Goal: Task Accomplishment & Management: Manage account settings

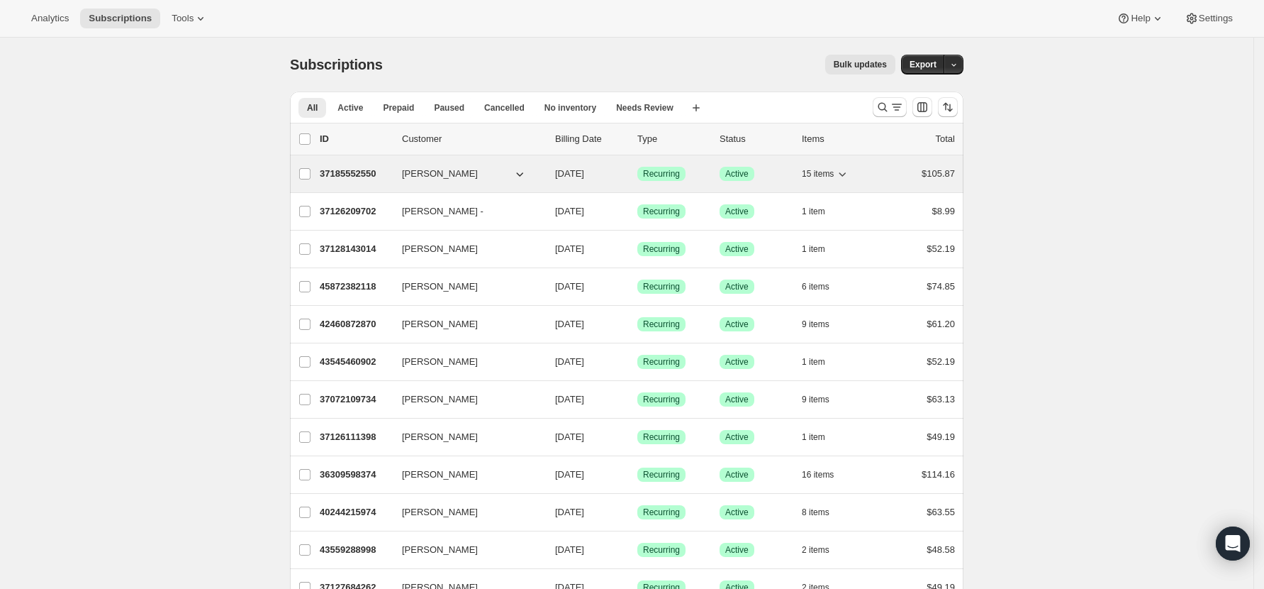
click at [345, 179] on p "37185552550" at bounding box center [355, 174] width 71 height 14
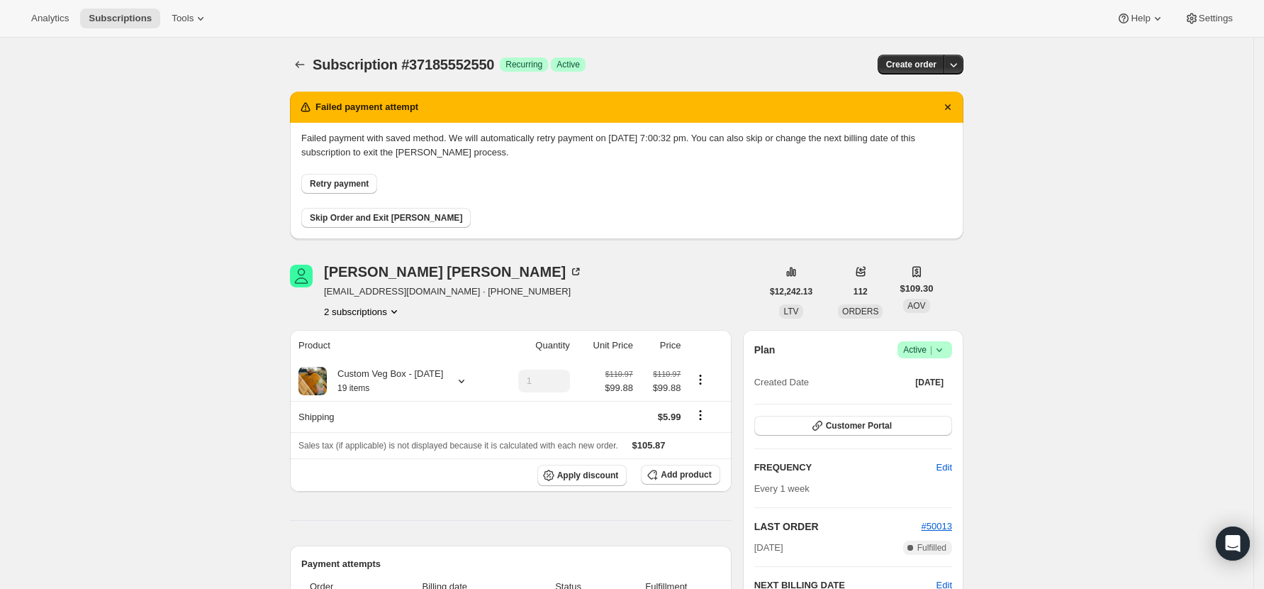
click at [350, 194] on span "Failed payment with saved method. We will automatically retry payment on [DATE]…" at bounding box center [626, 179] width 651 height 96
click at [350, 184] on span "Retry payment" at bounding box center [339, 183] width 59 height 11
drag, startPoint x: 425, startPoint y: 292, endPoint x: 327, endPoint y: 287, distance: 98.0
click at [327, 287] on div "Louise Matthews louisecmatt@gmail.com · +64210502218 2 subscriptions" at bounding box center [526, 292] width 472 height 54
copy span "louisecmatt@gmail.com"
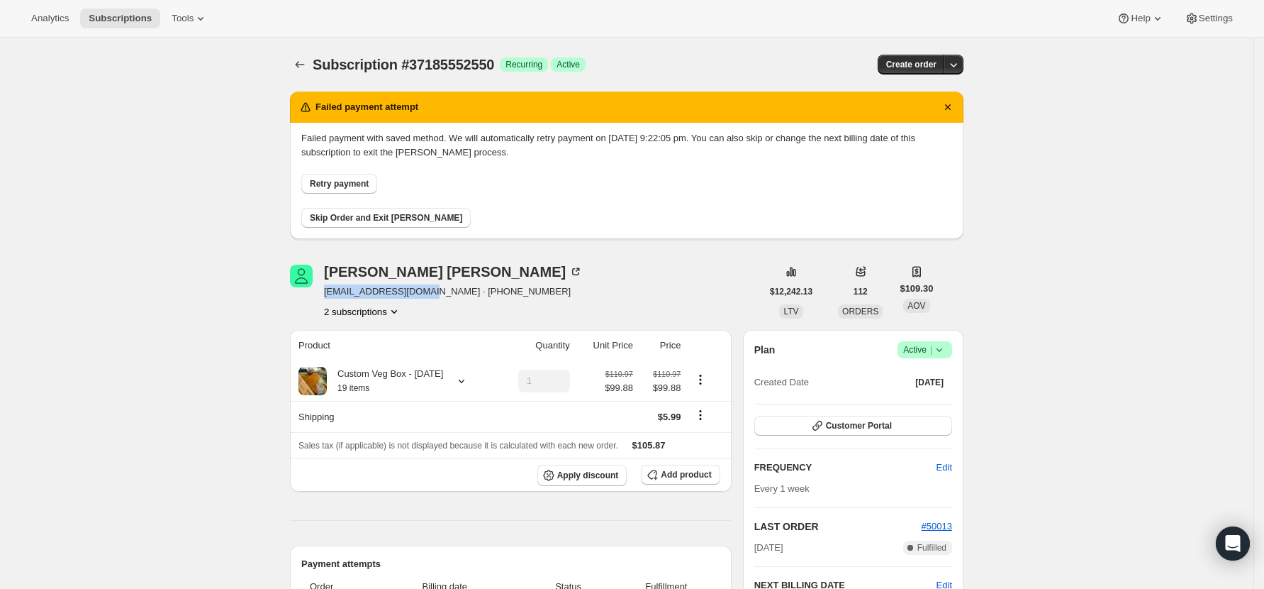
click at [369, 213] on span "Skip Order and Exit [PERSON_NAME]" at bounding box center [386, 217] width 152 height 11
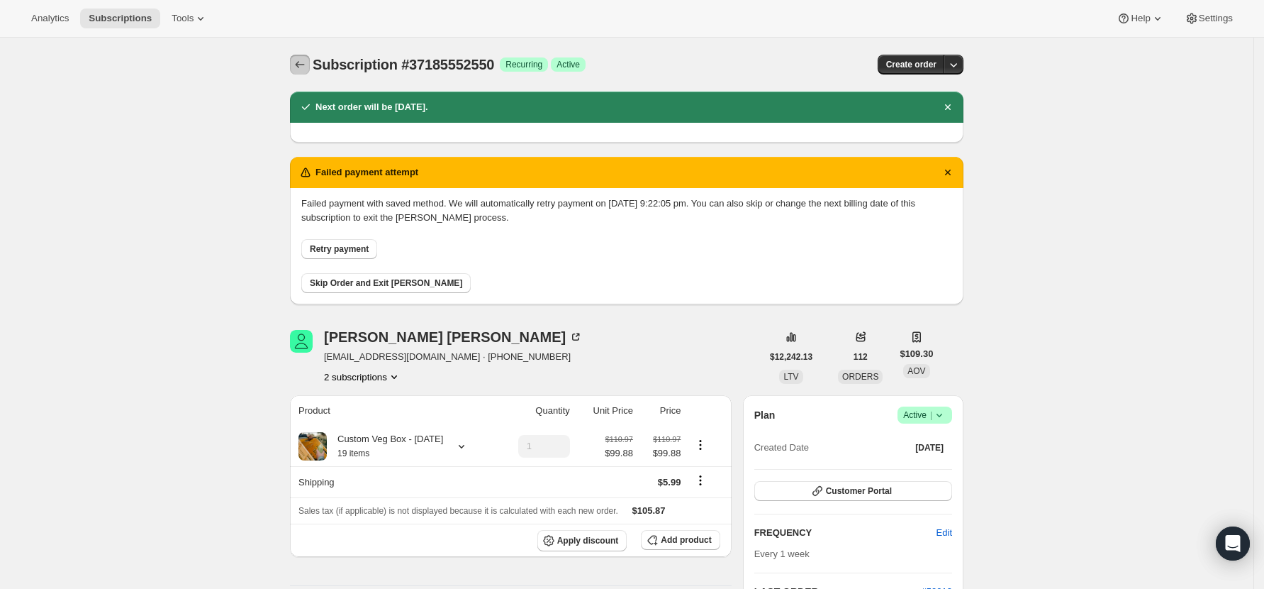
click at [301, 69] on icon "Subscriptions" at bounding box center [300, 64] width 14 height 14
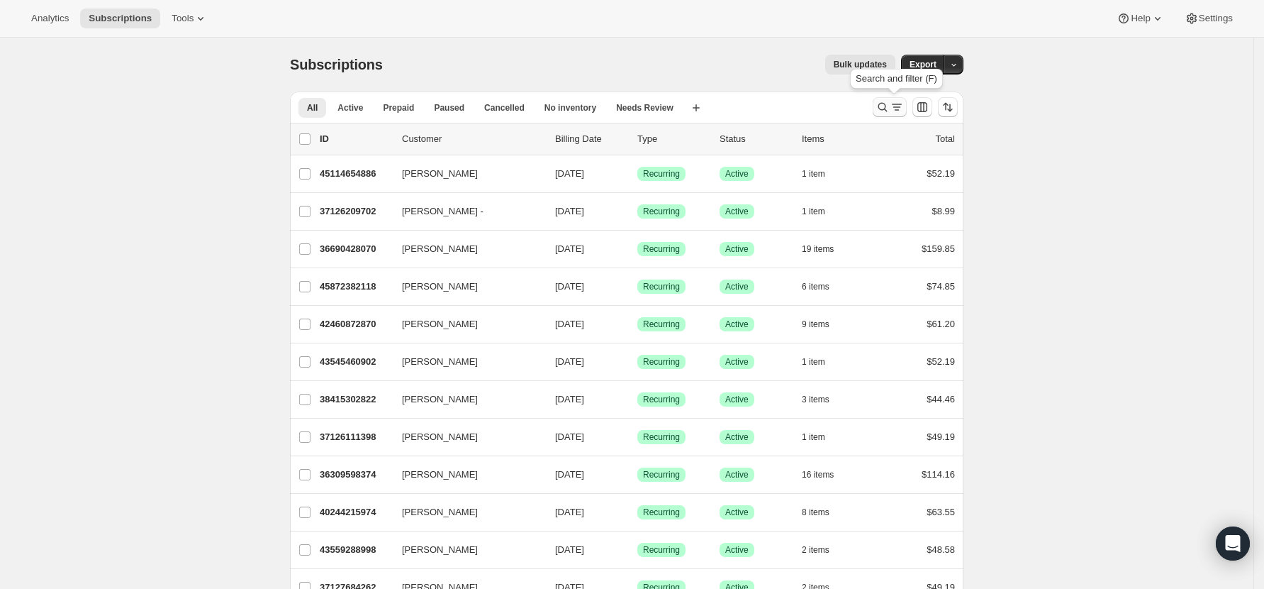
click at [883, 106] on icon "Search and filter results" at bounding box center [883, 107] width 9 height 9
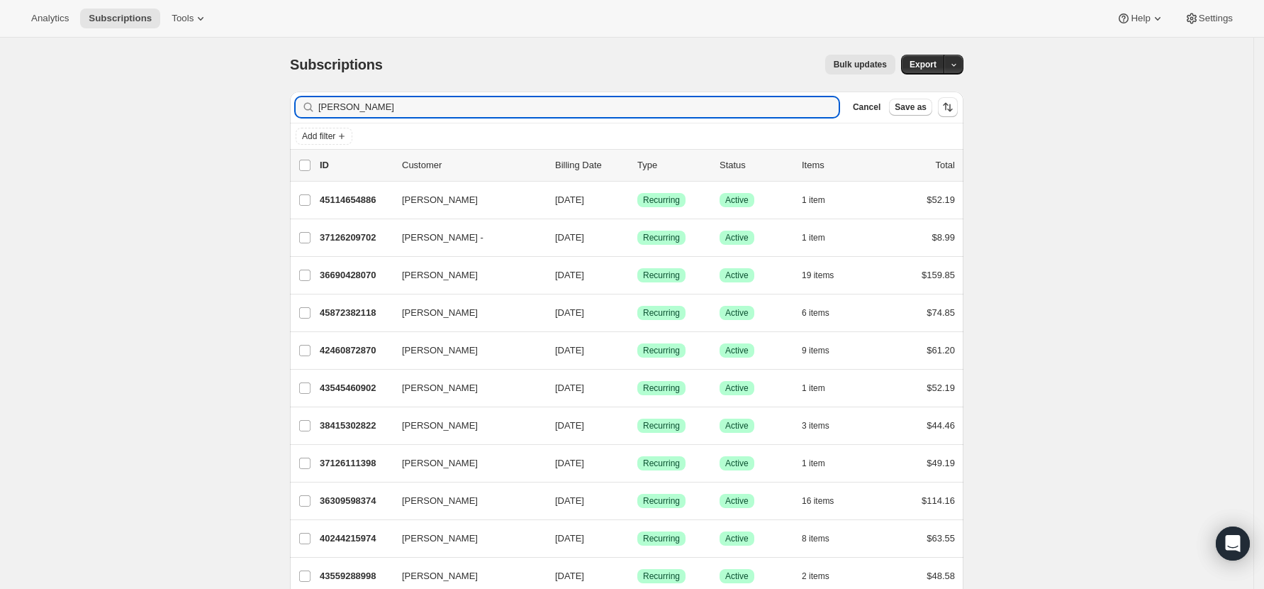
type input "amelia"
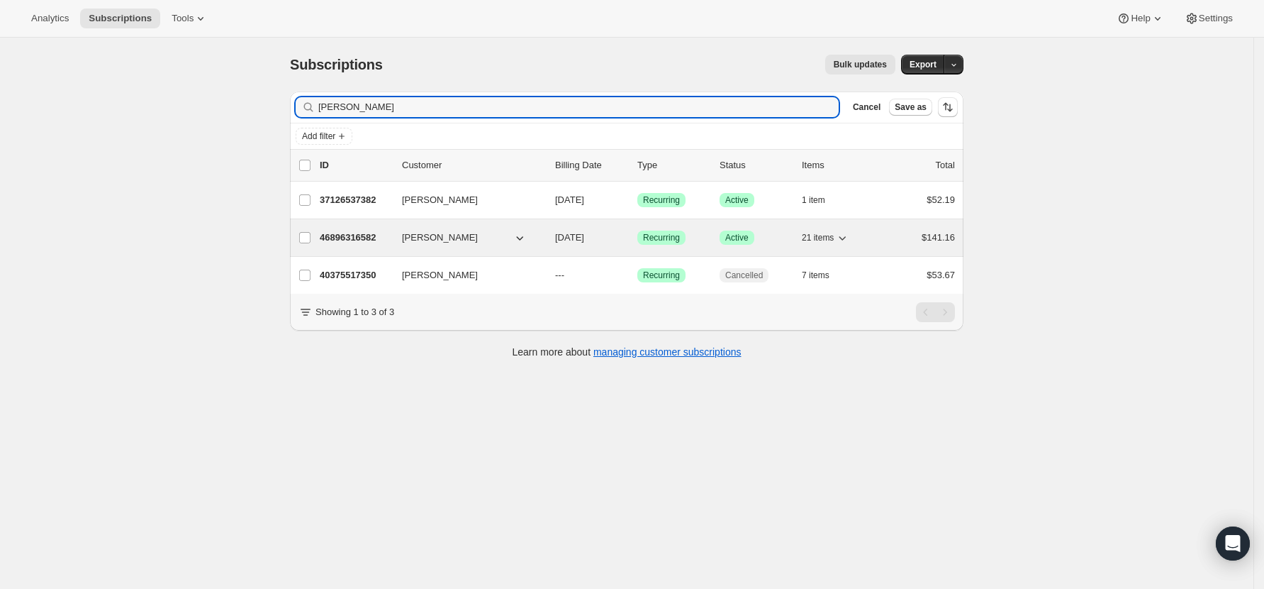
click at [331, 235] on p "46896316582" at bounding box center [355, 237] width 71 height 14
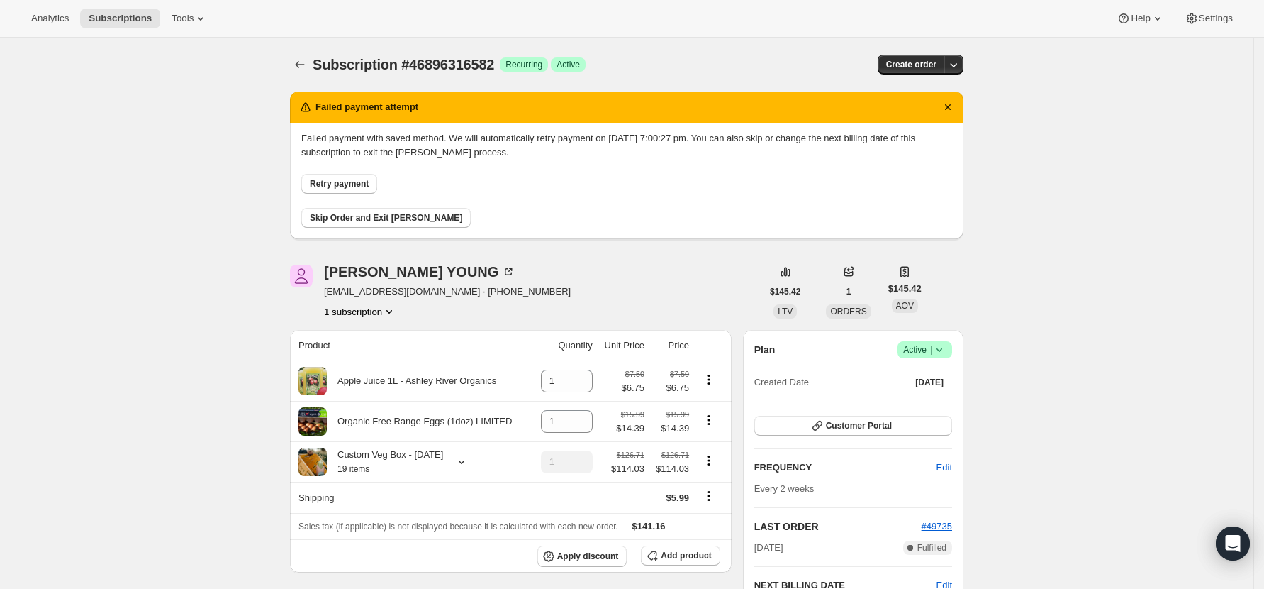
click at [363, 183] on span "Retry payment" at bounding box center [339, 183] width 59 height 11
drag, startPoint x: 444, startPoint y: 287, endPoint x: 331, endPoint y: 295, distance: 113.1
click at [331, 295] on span "ameliayoung@outlook.co.nz · +6421174018" at bounding box center [447, 291] width 247 height 14
copy span "ameliayoung@outlook.co.nz"
click at [348, 219] on span "Skip Order and Exit [PERSON_NAME]" at bounding box center [386, 217] width 152 height 11
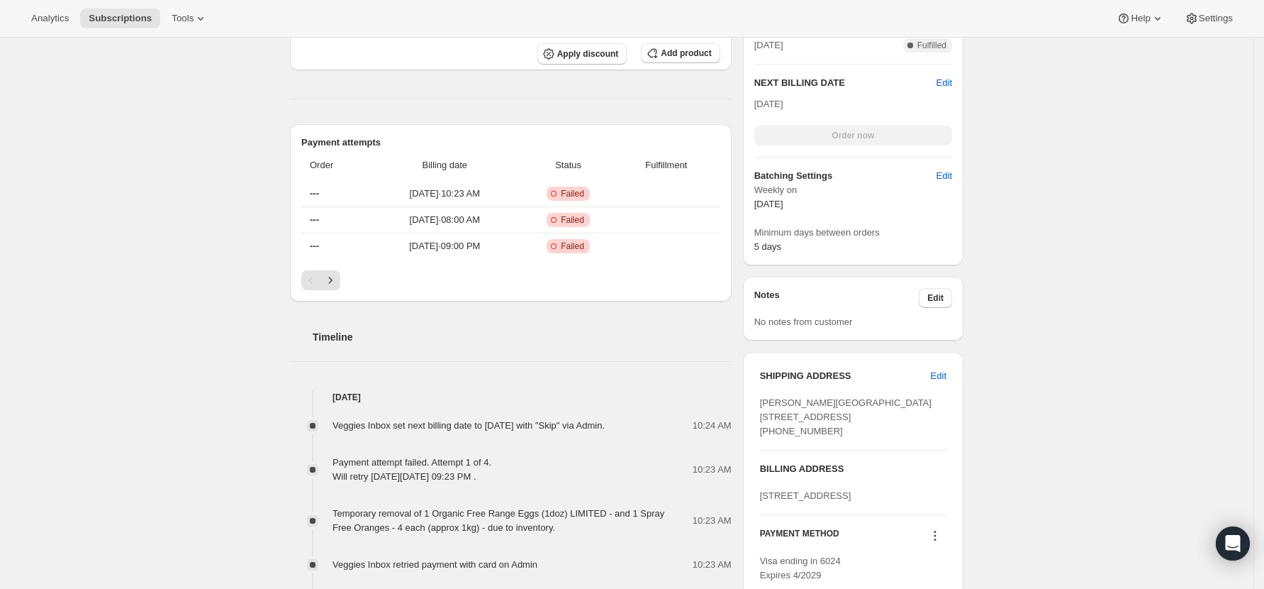
scroll to position [378, 0]
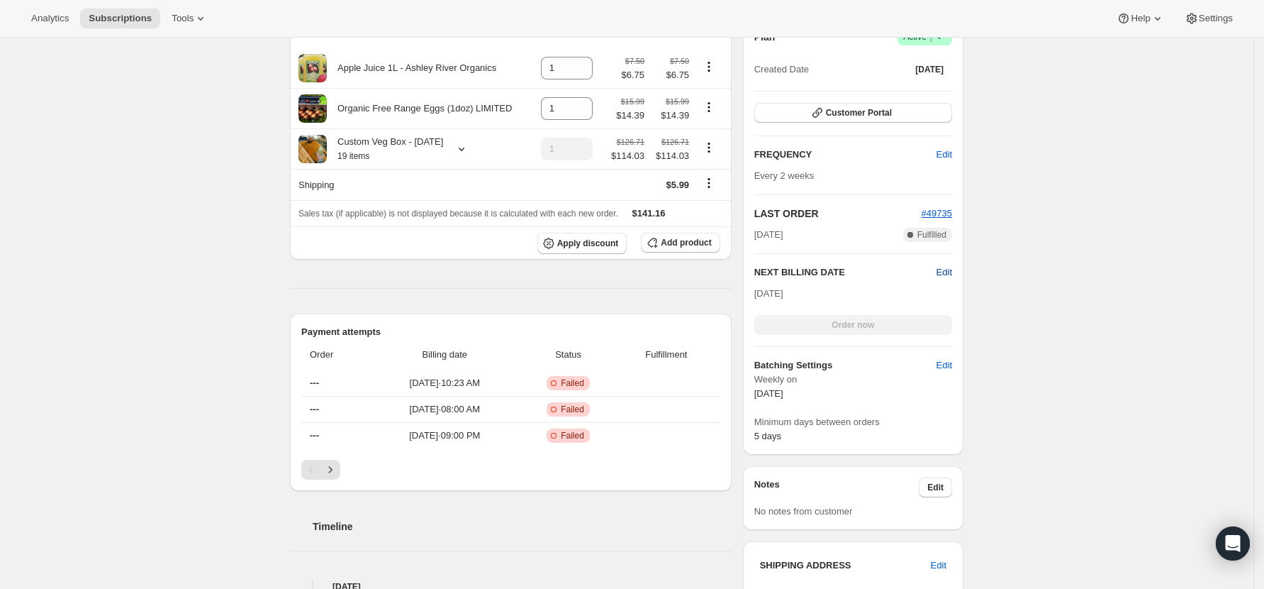
click at [945, 268] on span "Edit" at bounding box center [945, 272] width 16 height 14
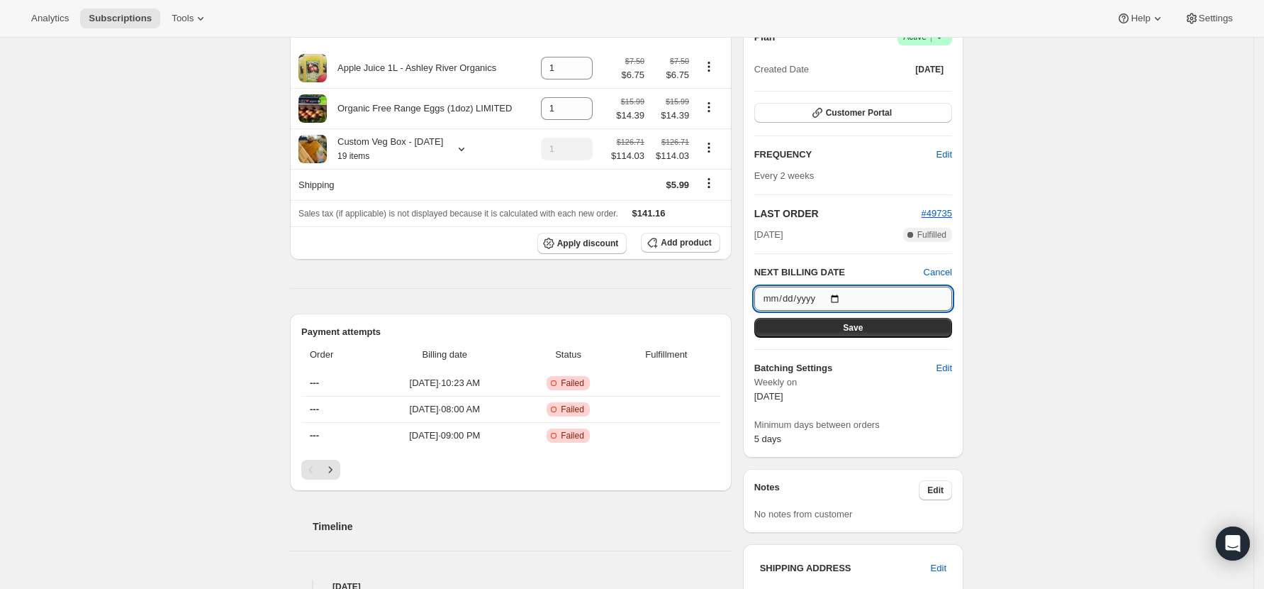
click at [836, 301] on input "2025-09-20" at bounding box center [854, 299] width 198 height 24
type input "2025-08-30"
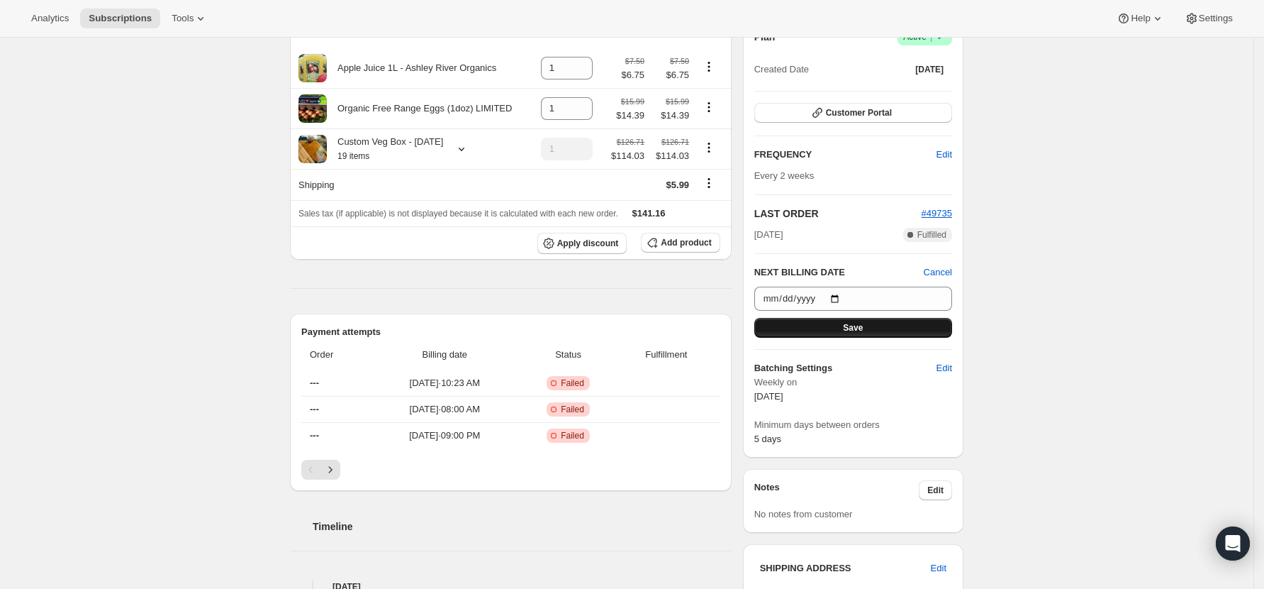
click at [857, 333] on button "Save" at bounding box center [854, 328] width 198 height 20
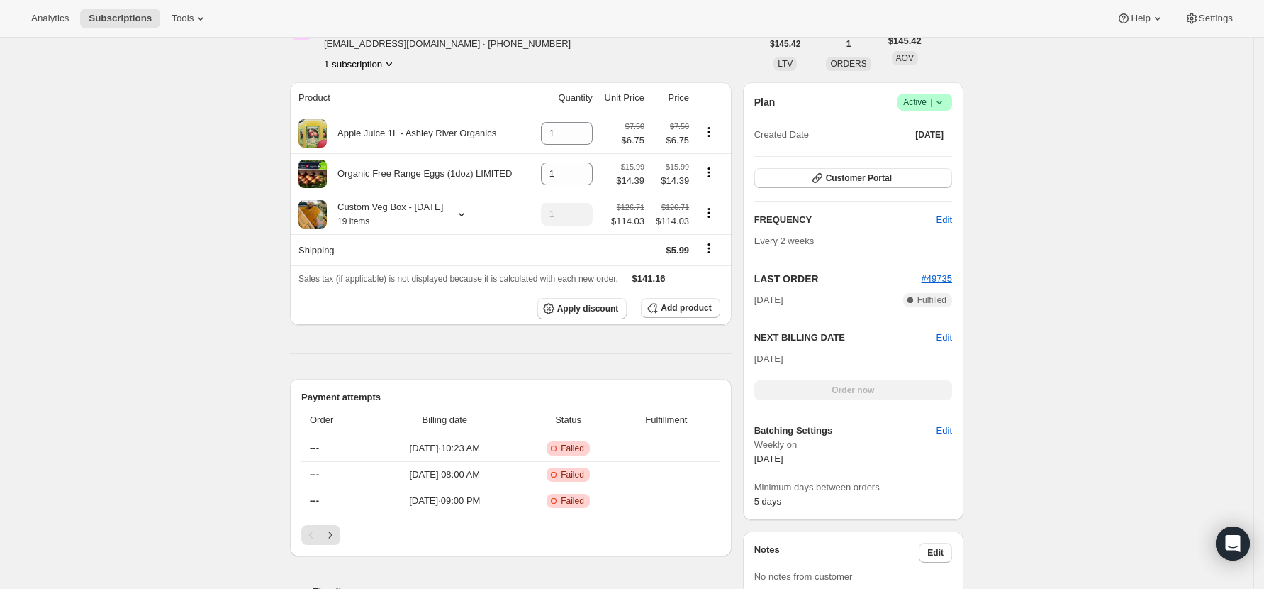
scroll to position [0, 0]
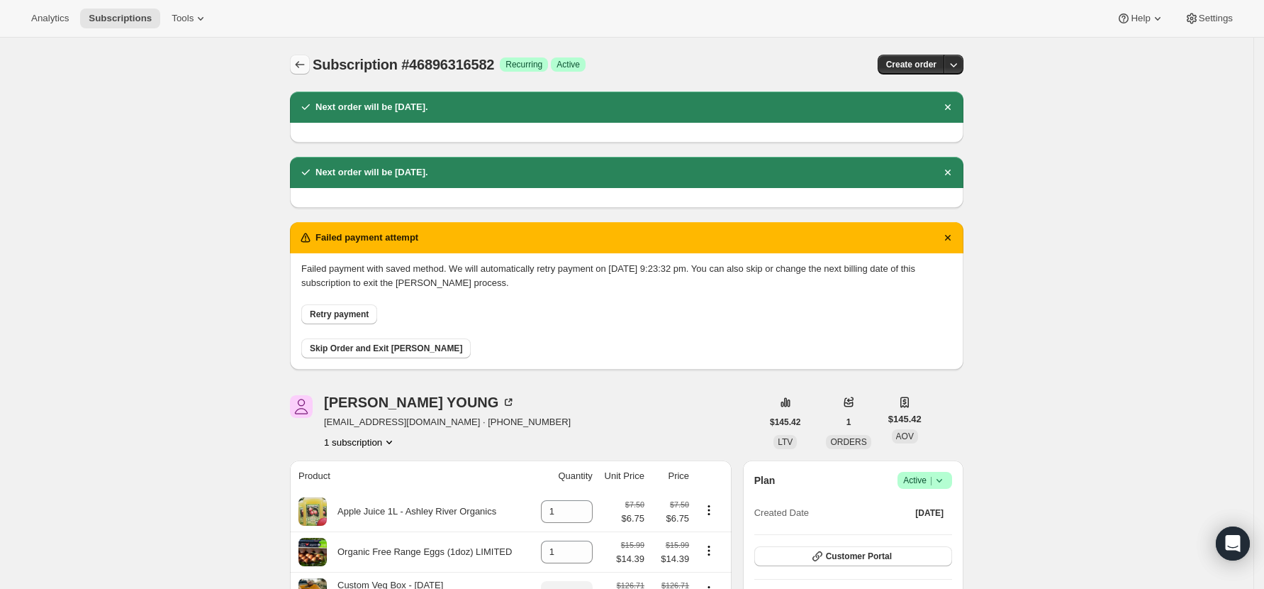
click at [305, 60] on icon "Subscriptions" at bounding box center [300, 64] width 14 height 14
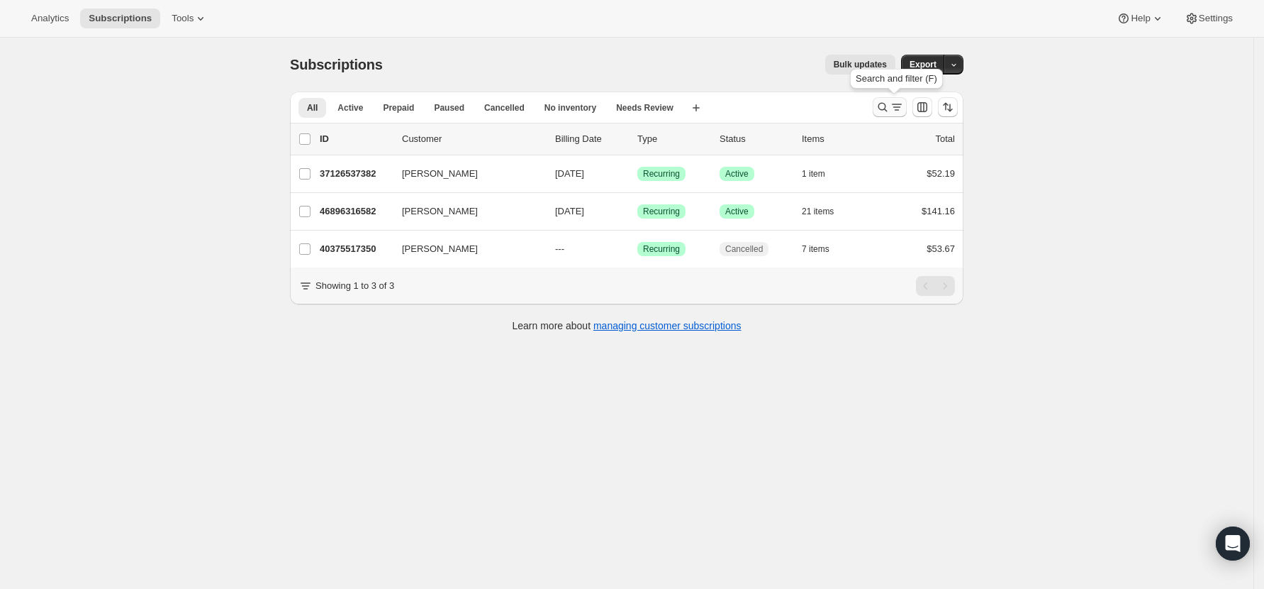
click at [889, 106] on icon "Search and filter results" at bounding box center [883, 107] width 14 height 14
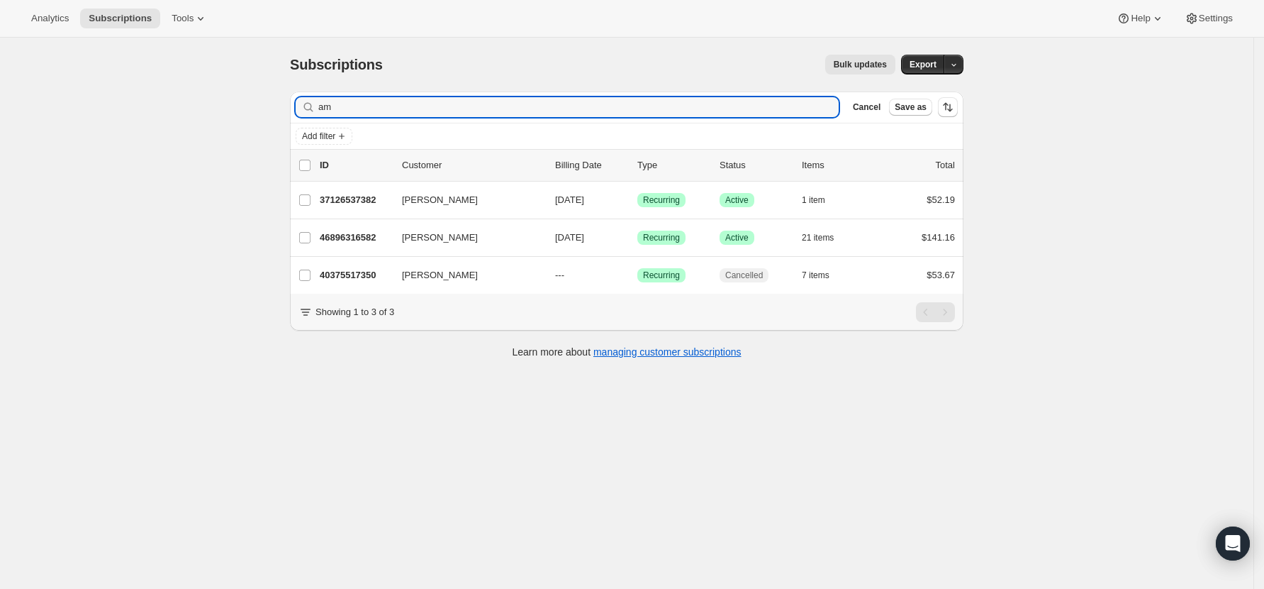
type input "a"
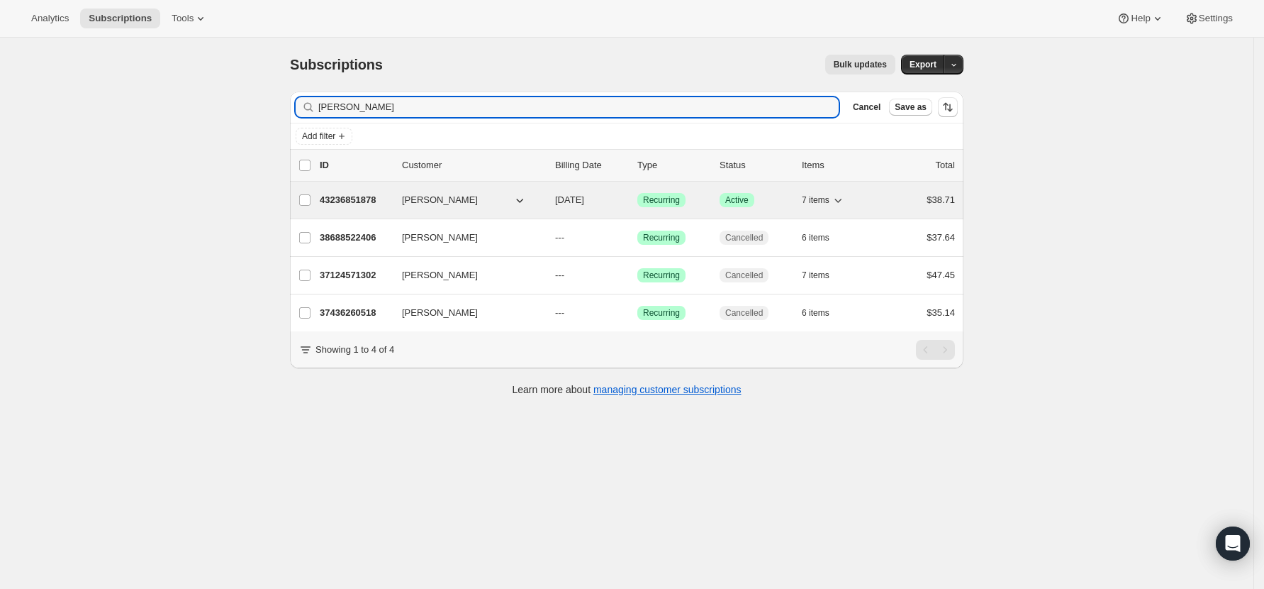
type input "melisa"
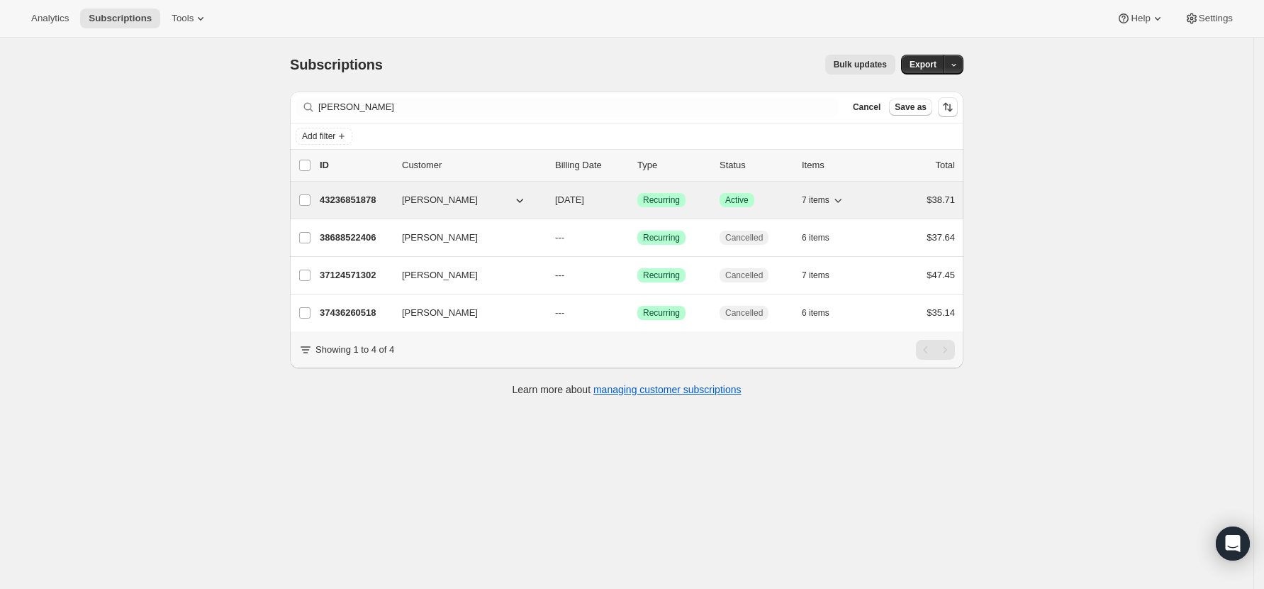
click at [360, 205] on p "43236851878" at bounding box center [355, 200] width 71 height 14
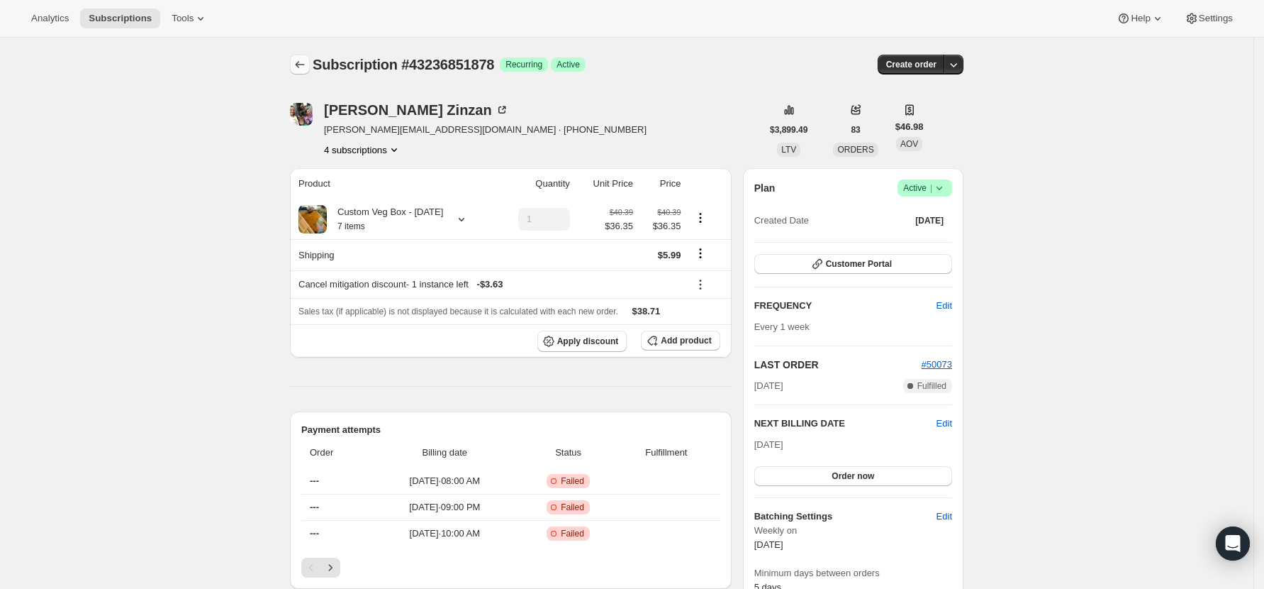
click at [297, 62] on icon "Subscriptions" at bounding box center [300, 64] width 14 height 14
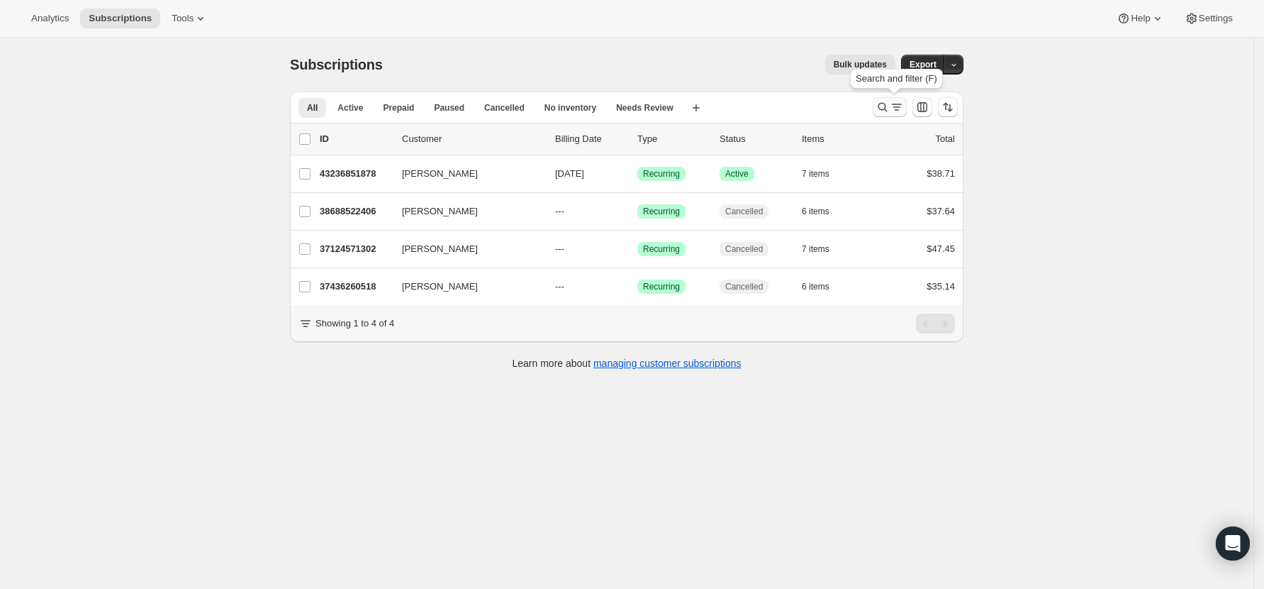
click at [880, 107] on icon "Search and filter results" at bounding box center [883, 107] width 14 height 14
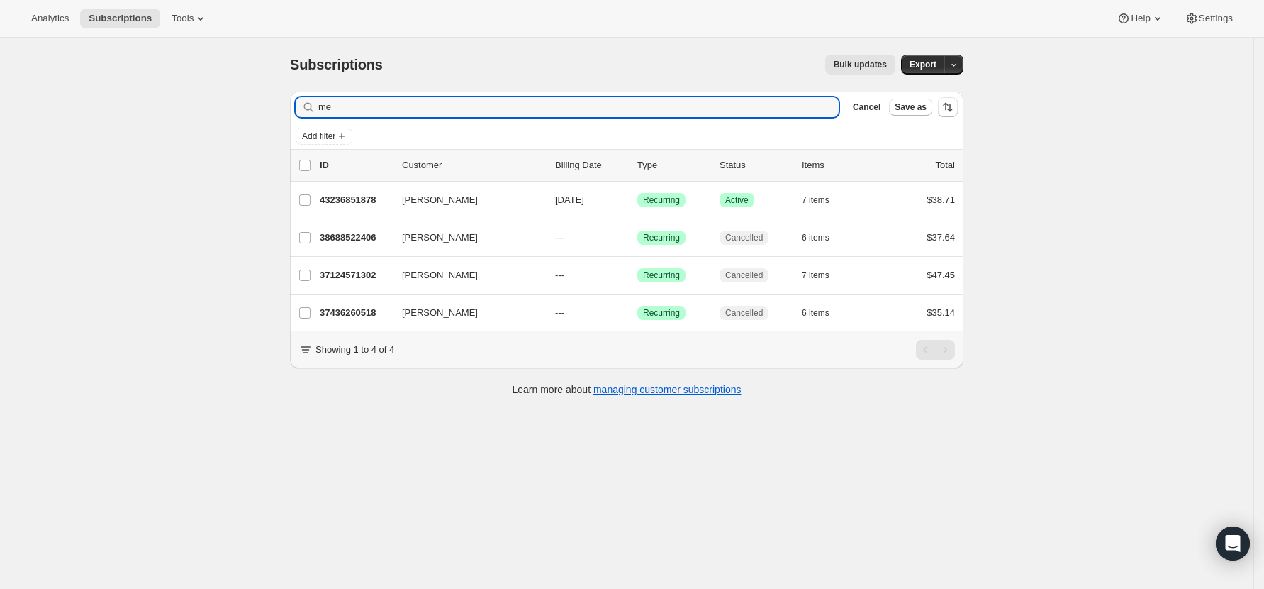
type input "m"
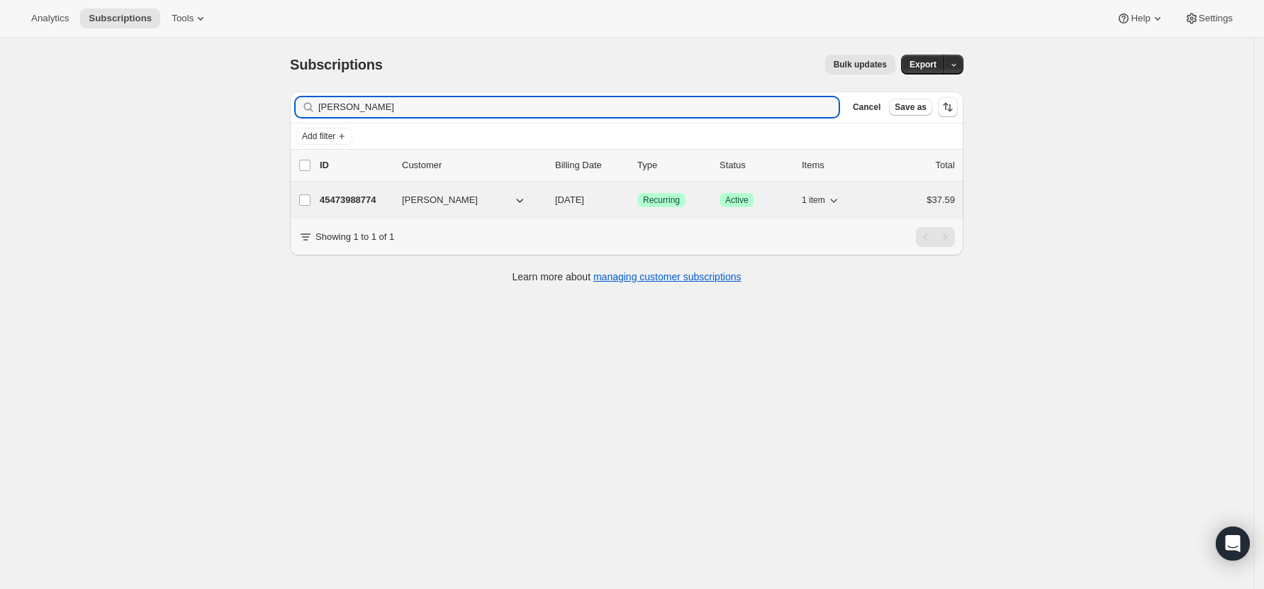
type input "ashley"
click at [347, 203] on p "45473988774" at bounding box center [355, 200] width 71 height 14
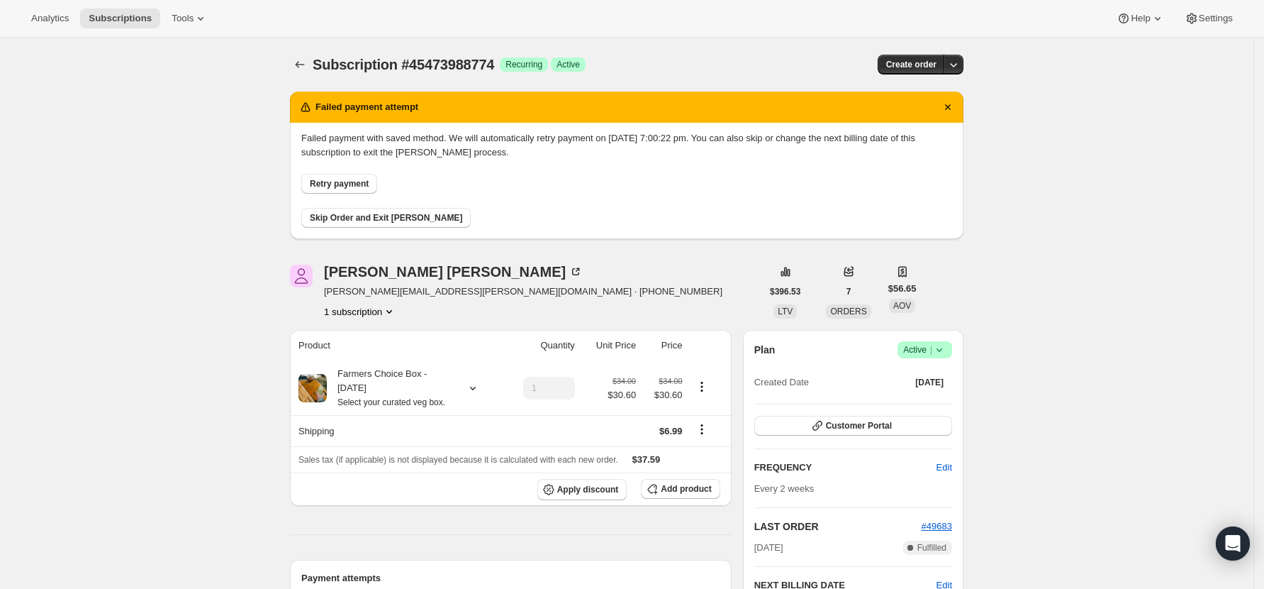
click at [324, 183] on span "Retry payment" at bounding box center [339, 183] width 59 height 11
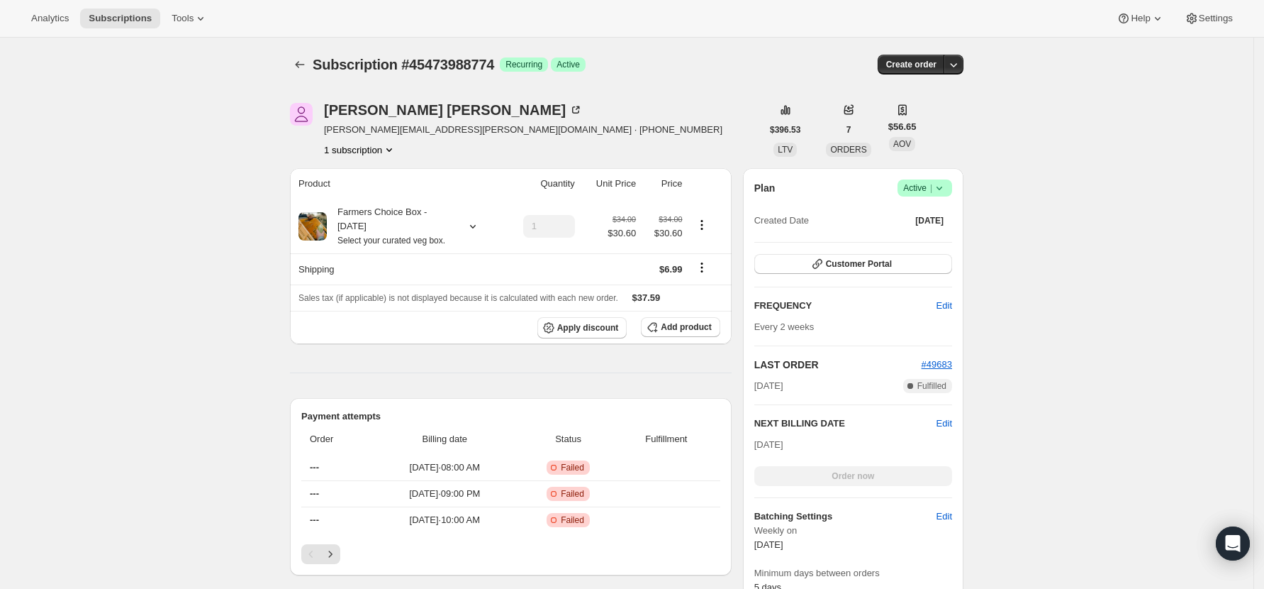
scroll to position [567, 0]
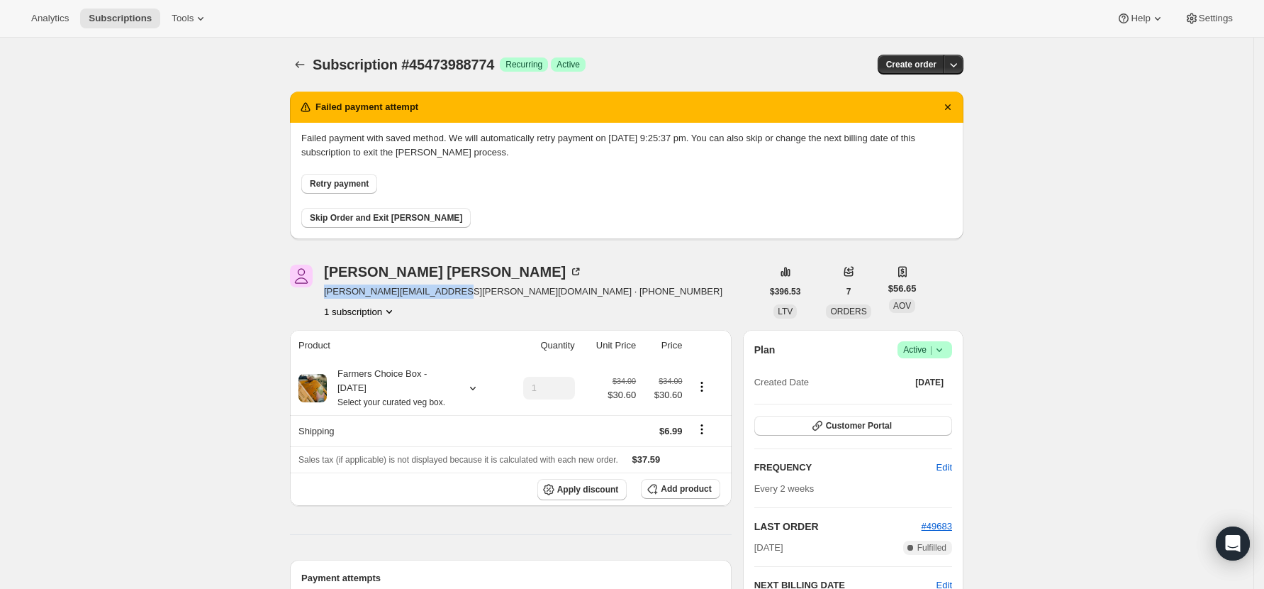
drag, startPoint x: 443, startPoint y: 293, endPoint x: 328, endPoint y: 299, distance: 115.0
click at [328, 299] on div "Ashley Trobridge ashley.trobridge@gmail.com · +64273085796 1 subscription" at bounding box center [526, 292] width 472 height 54
copy span "ashley.trobridge@gmail.com"
click at [379, 208] on button "Skip Order and Exit [PERSON_NAME]" at bounding box center [385, 218] width 169 height 20
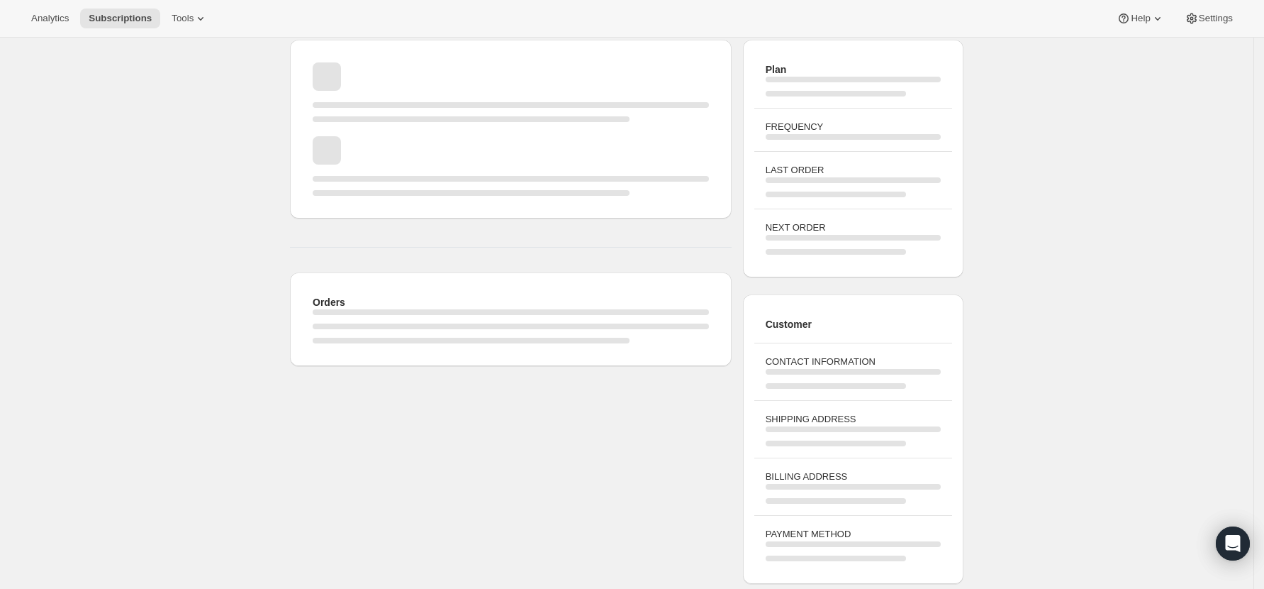
scroll to position [189, 0]
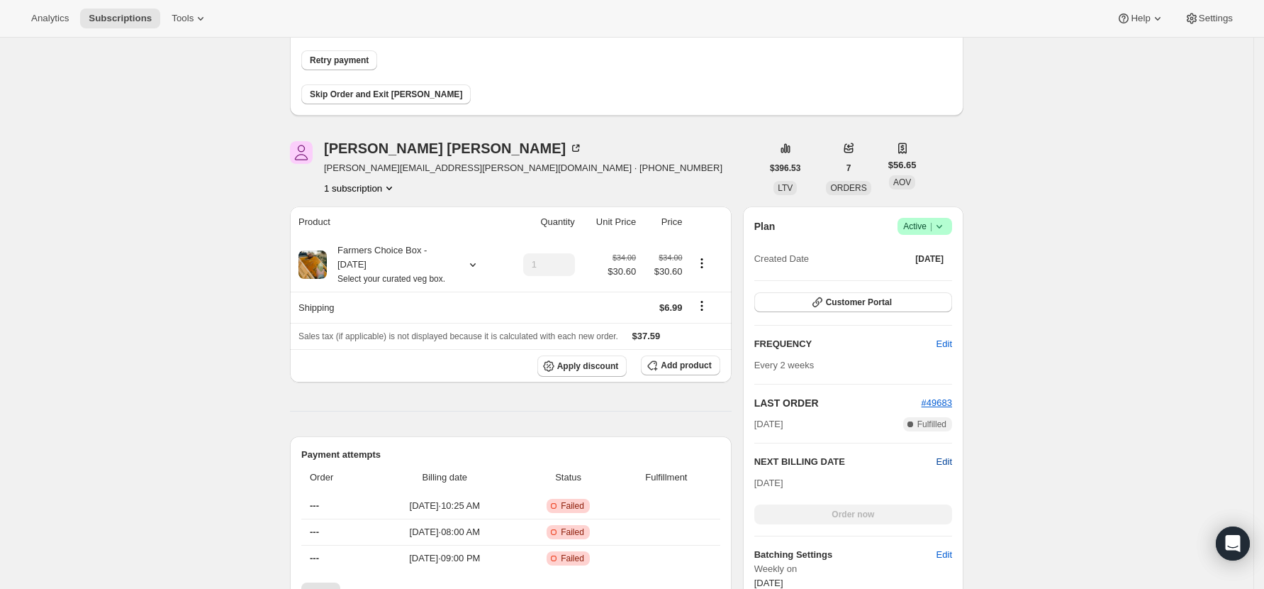
click at [945, 457] on span "Edit" at bounding box center [945, 462] width 16 height 14
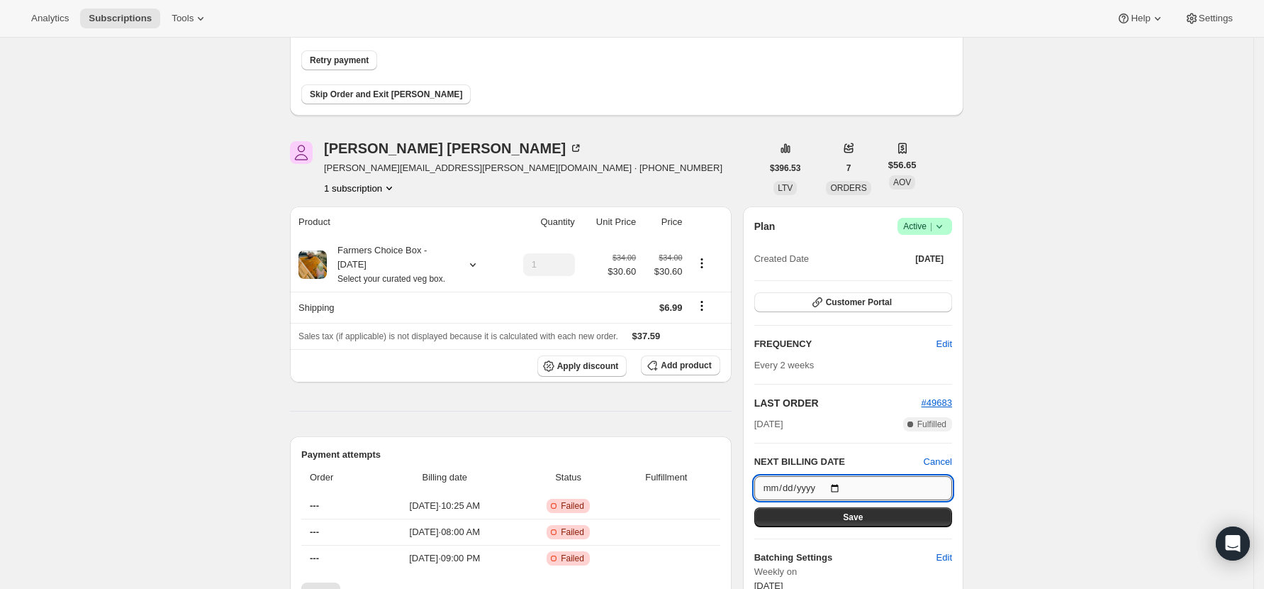
click at [843, 488] on input "2025-09-20" at bounding box center [854, 488] width 198 height 24
type input "2025-09-06"
click at [876, 518] on button "Save" at bounding box center [854, 517] width 198 height 20
